Goal: Communication & Community: Participate in discussion

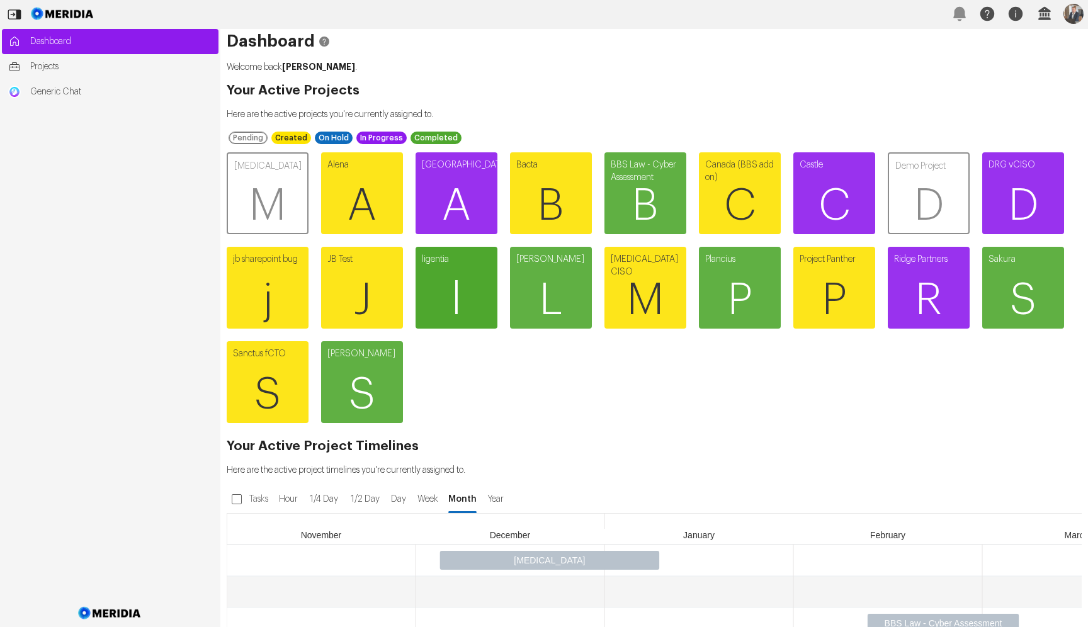
click at [497, 250] on link "ligentia l" at bounding box center [456, 288] width 82 height 82
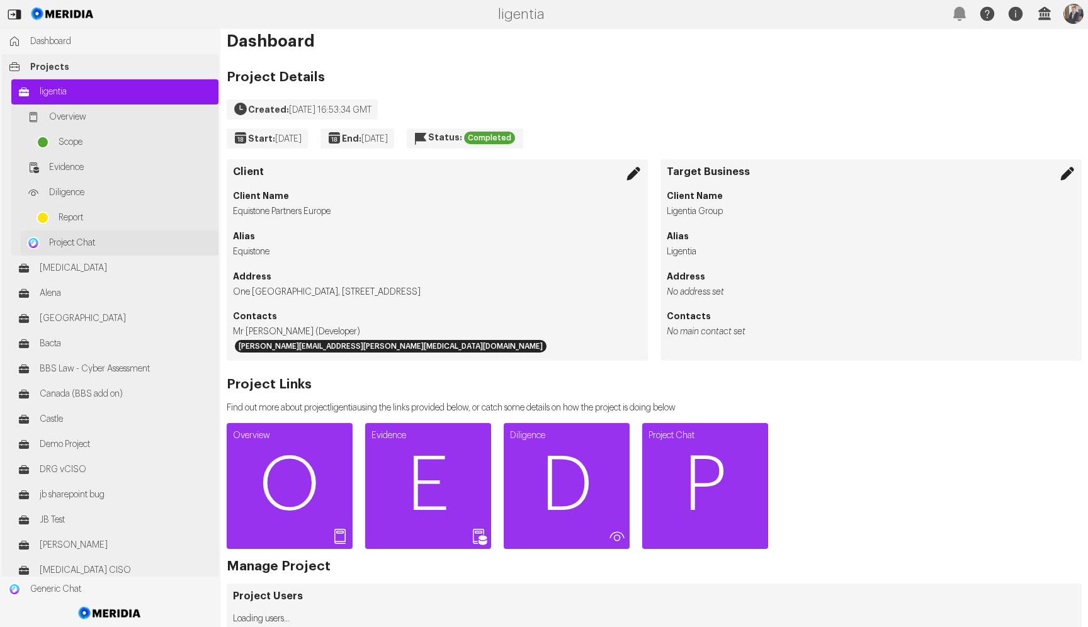
click at [120, 235] on link "Project Chat" at bounding box center [120, 242] width 198 height 25
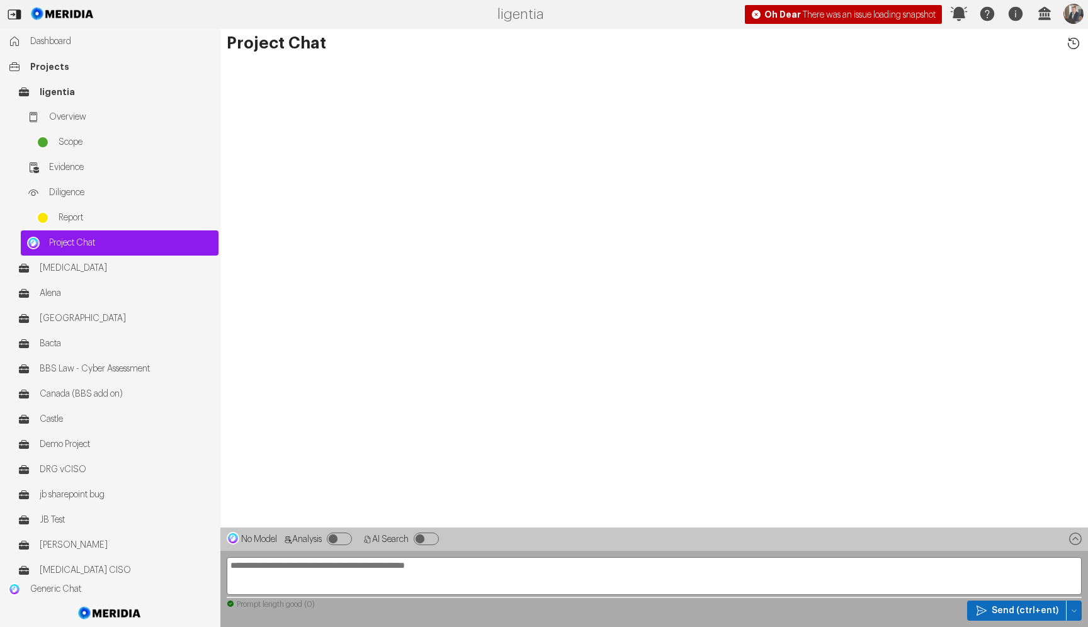
click at [1071, 39] on icon at bounding box center [1073, 43] width 16 height 16
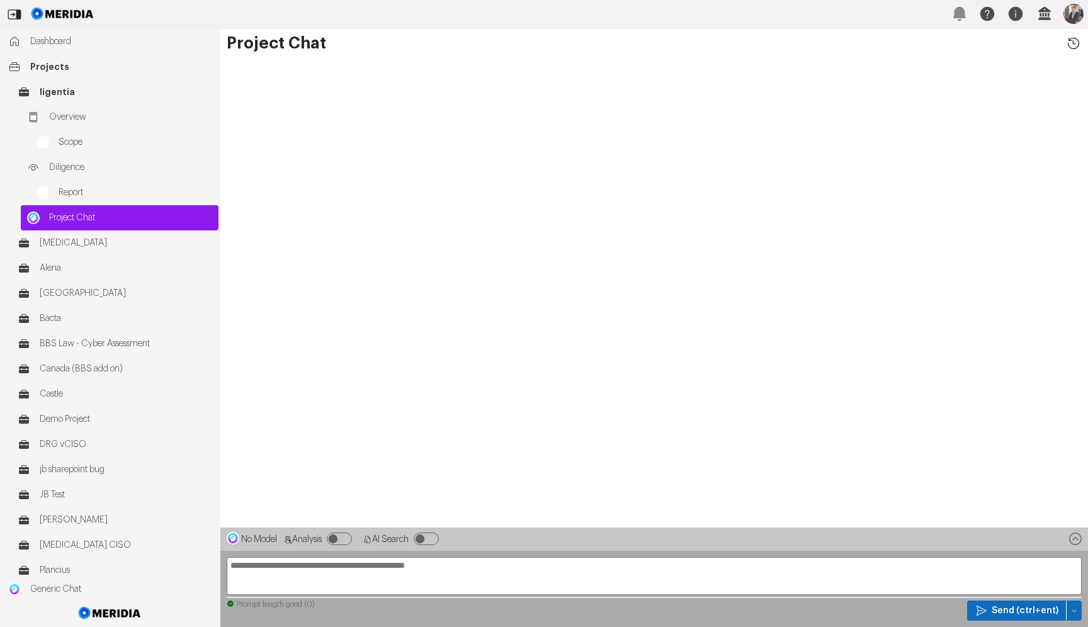
click at [1072, 40] on icon at bounding box center [1073, 43] width 16 height 16
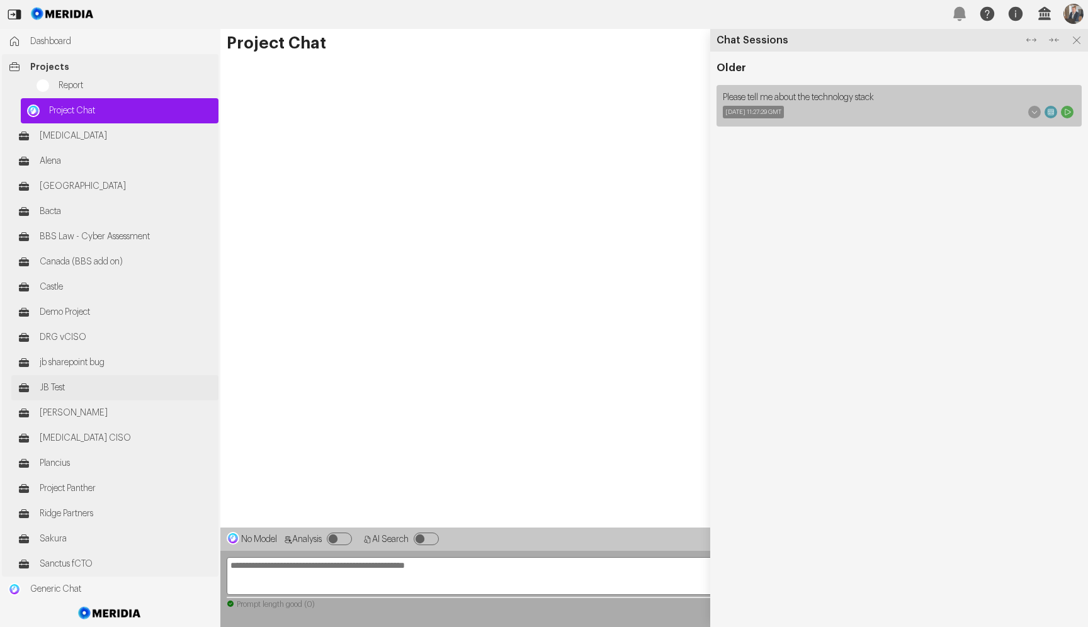
scroll to position [132, 0]
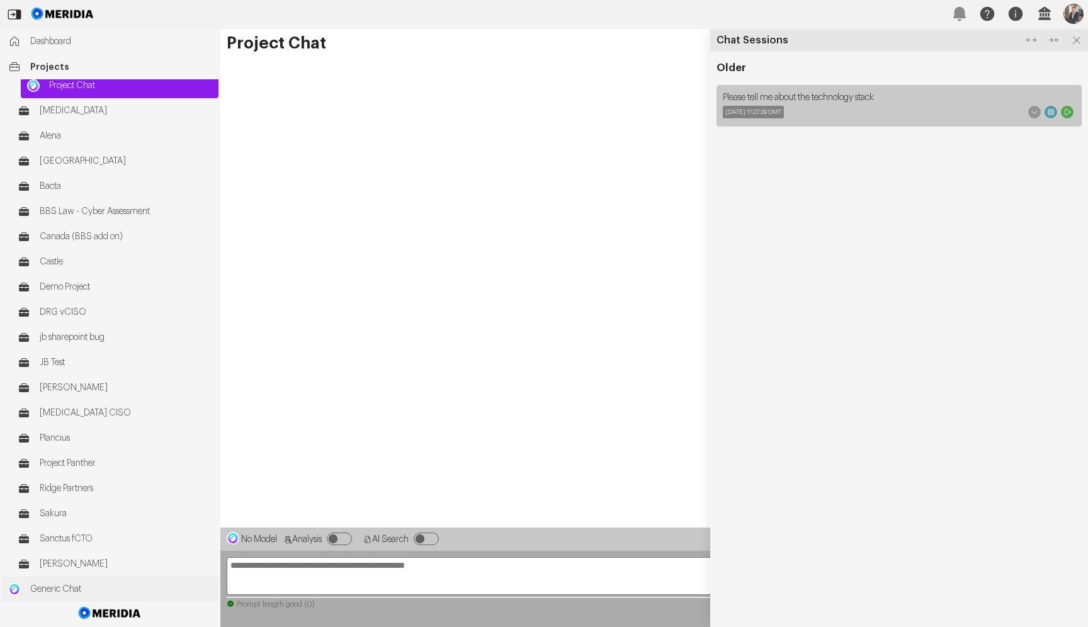
click at [44, 592] on span "Generic Chat" at bounding box center [121, 589] width 182 height 13
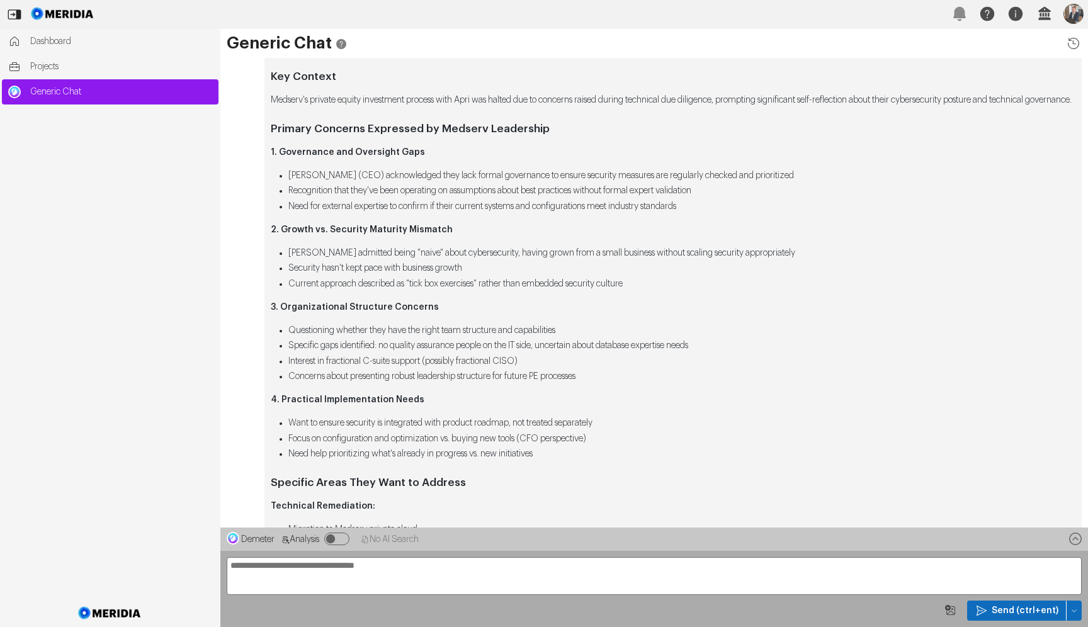
scroll to position [-502, 0]
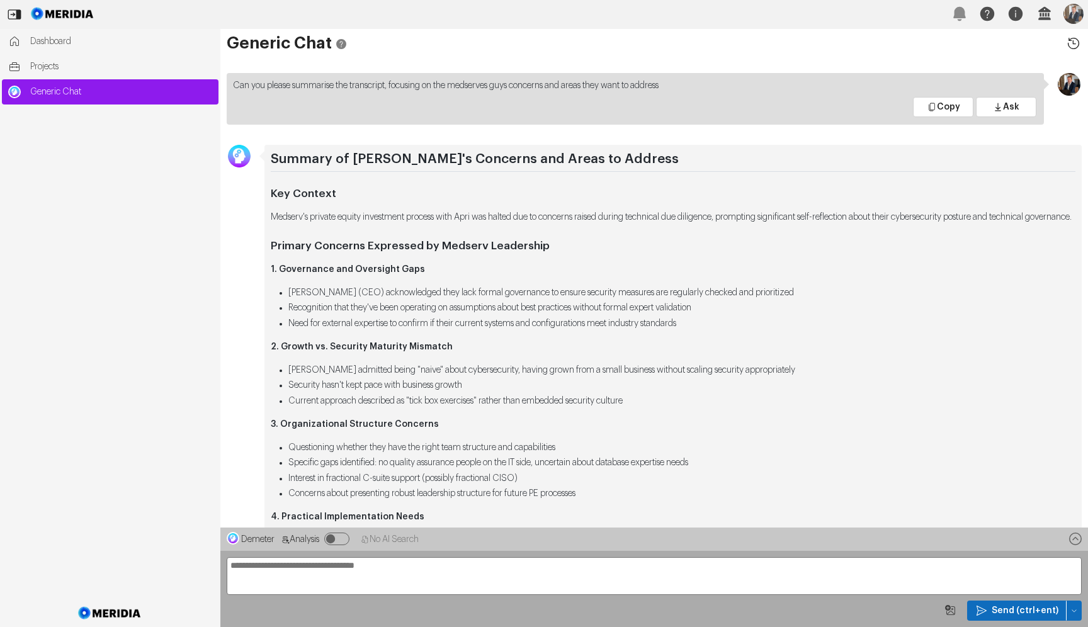
click at [1073, 42] on icon at bounding box center [1073, 43] width 16 height 16
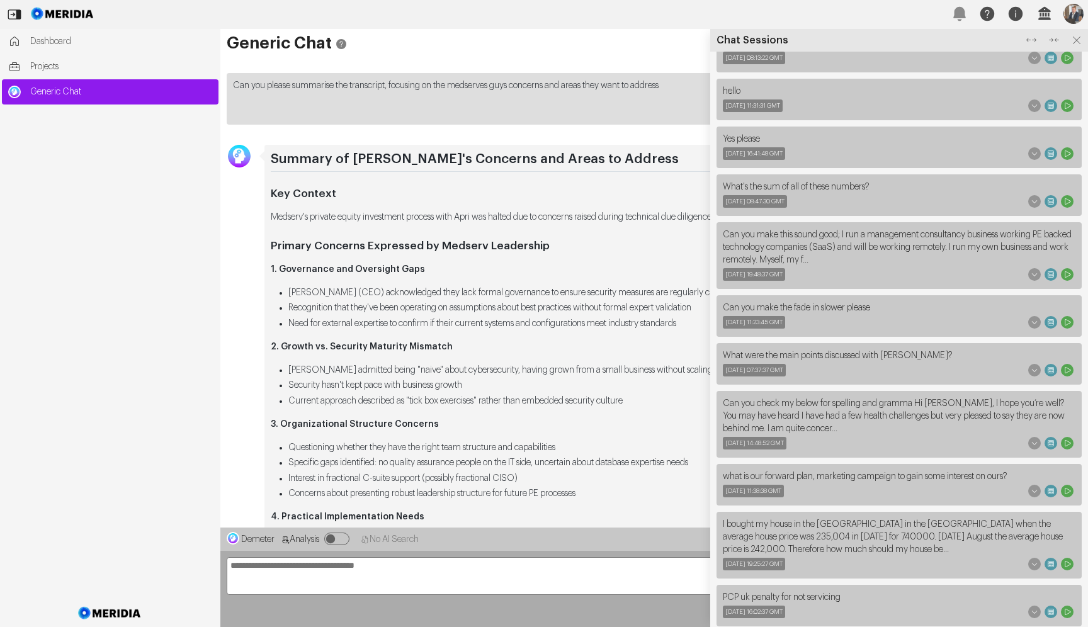
scroll to position [349, 0]
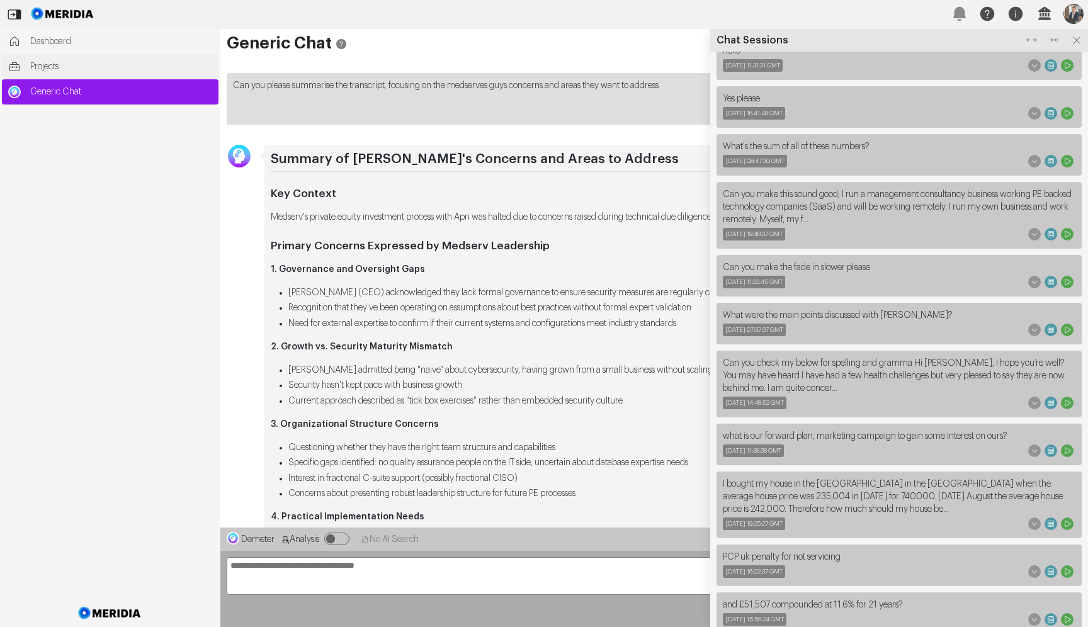
click at [51, 66] on span "Projects" at bounding box center [121, 66] width 182 height 13
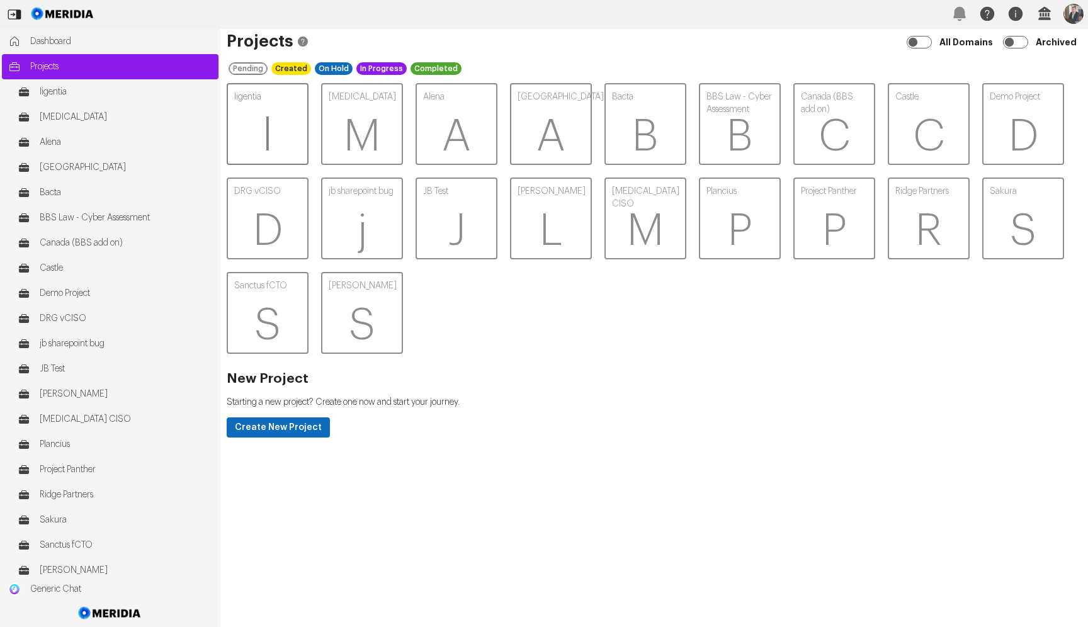
click at [261, 110] on span "l" at bounding box center [267, 137] width 79 height 76
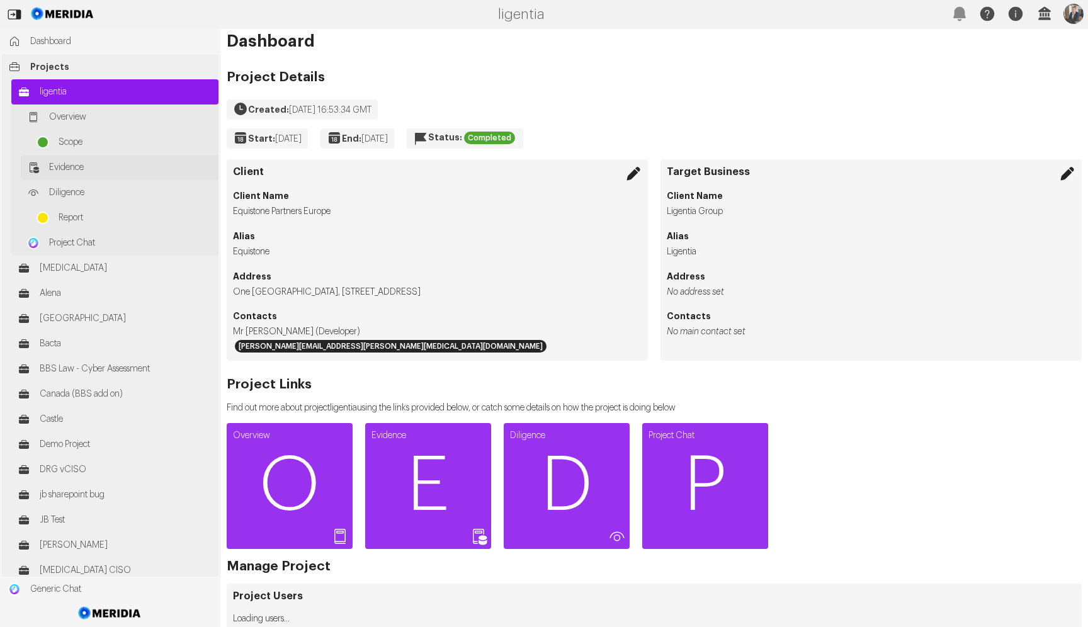
click at [83, 163] on span "Evidence" at bounding box center [130, 167] width 163 height 13
